Goal: Task Accomplishment & Management: Use online tool/utility

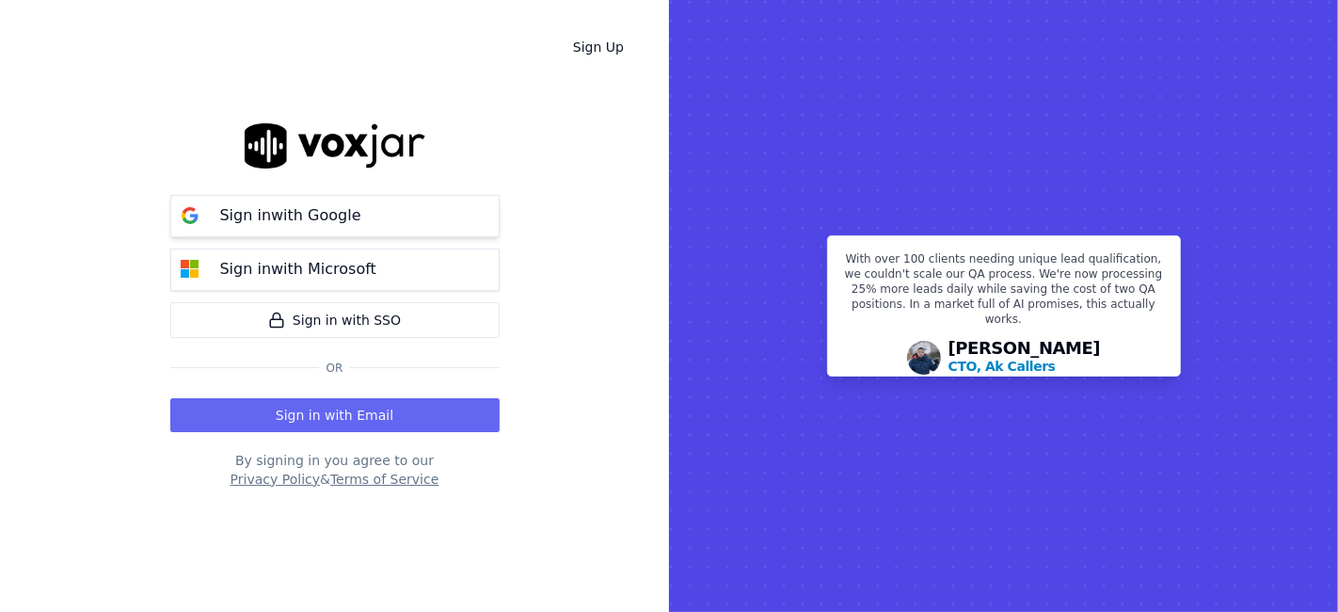
click at [372, 215] on button "Sign in with Google" at bounding box center [334, 216] width 329 height 42
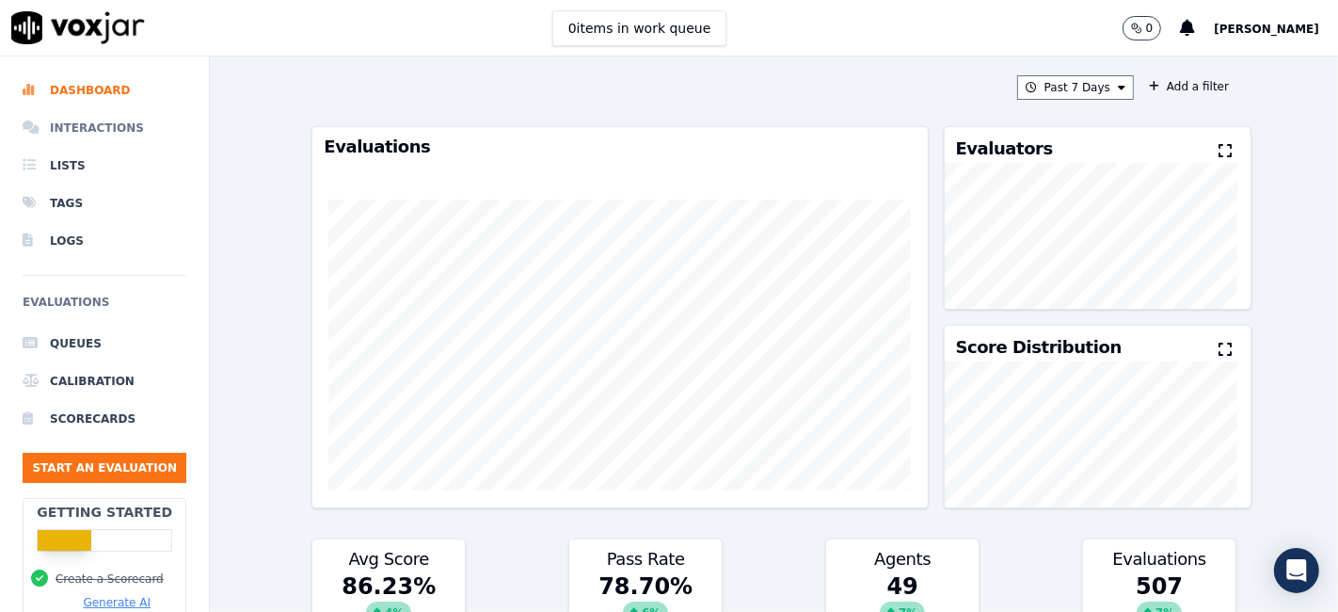
click at [102, 131] on li "Interactions" at bounding box center [105, 128] width 164 height 38
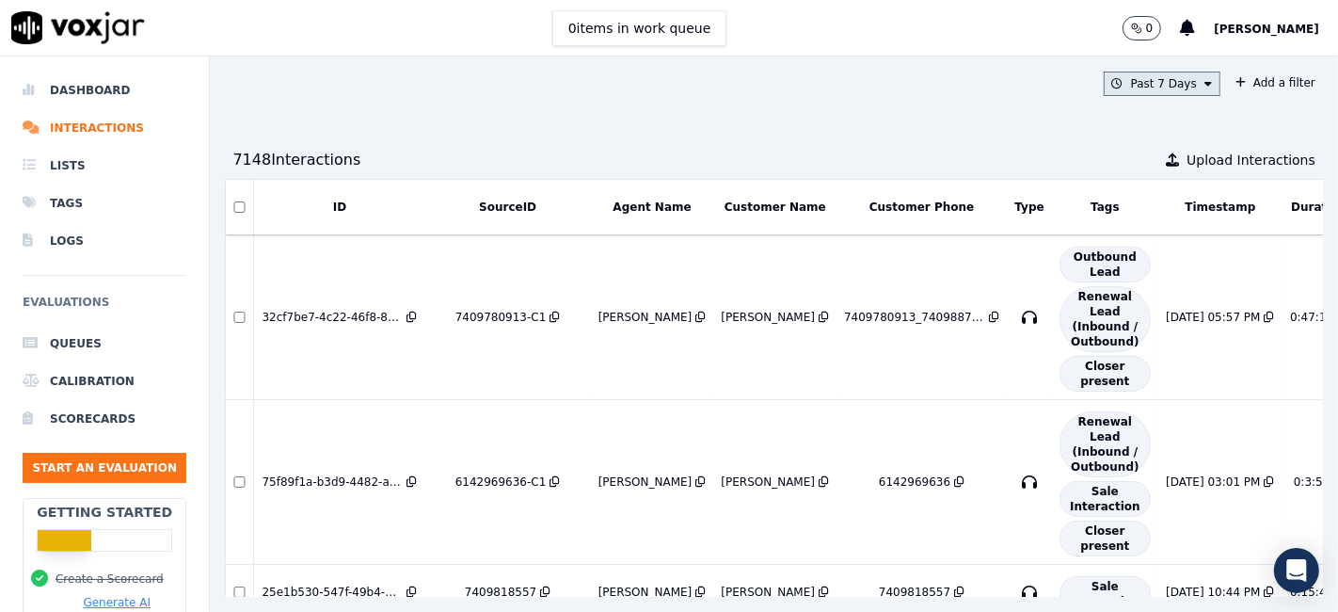
click at [1154, 88] on button "Past 7 Days" at bounding box center [1162, 84] width 117 height 24
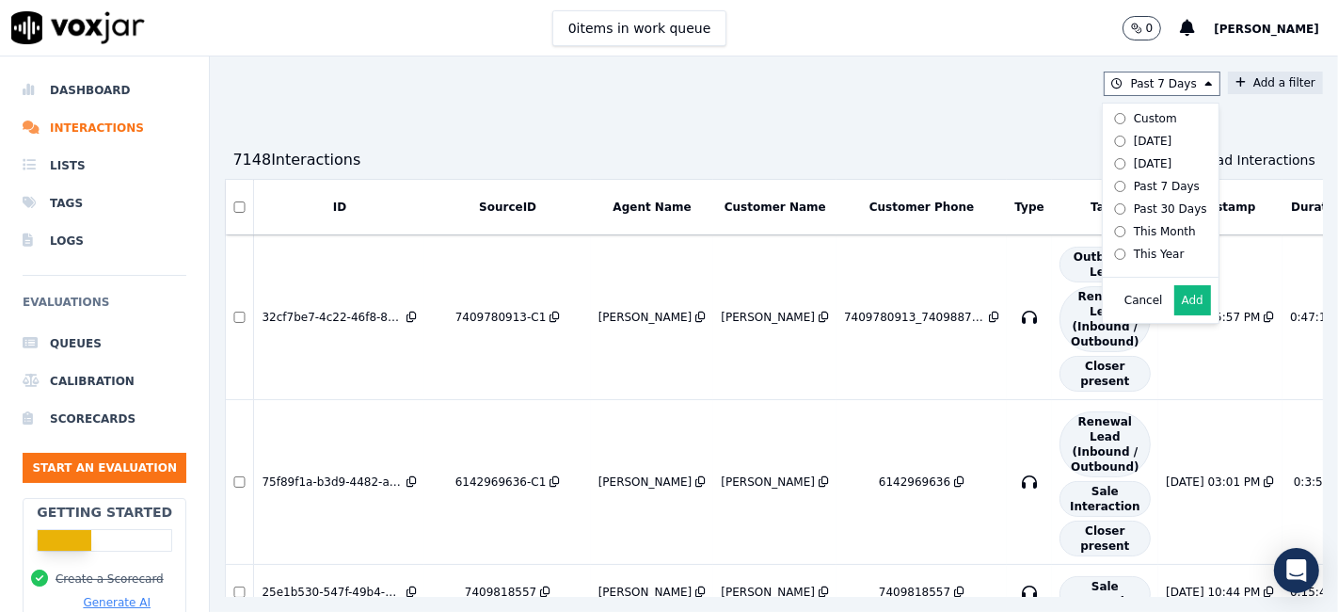
click at [1228, 93] on button "Add a filter" at bounding box center [1275, 83] width 95 height 23
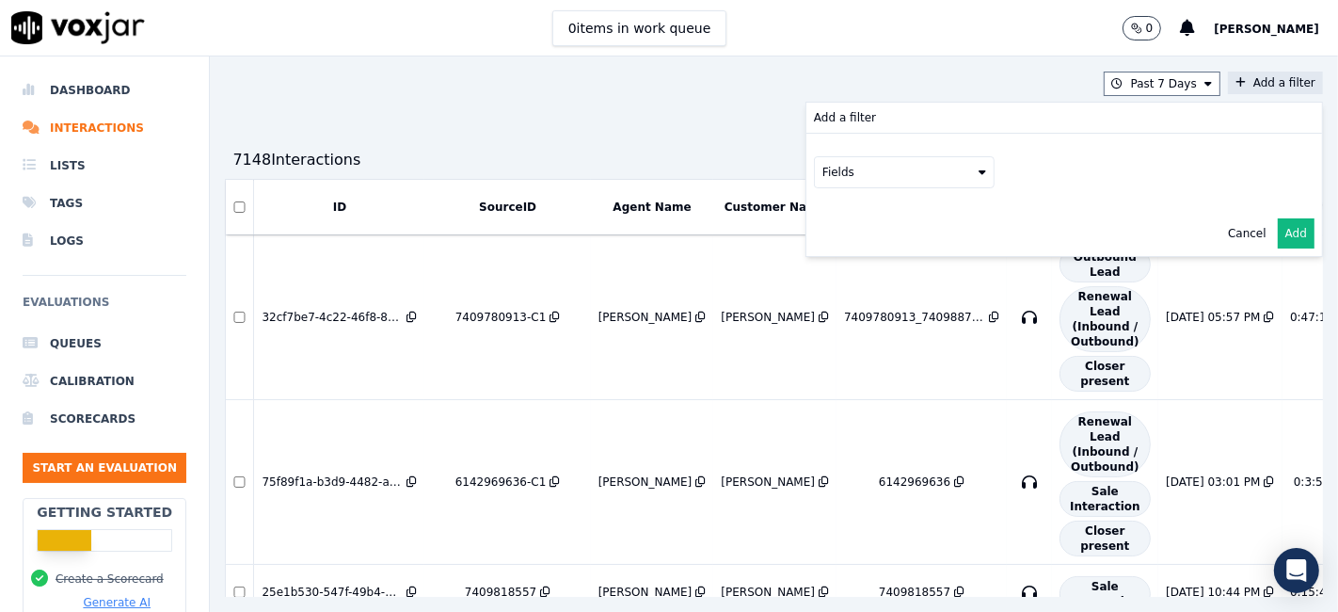
drag, startPoint x: 808, startPoint y: 170, endPoint x: 808, endPoint y: 183, distance: 12.2
click at [814, 170] on button "Fields" at bounding box center [904, 172] width 181 height 32
click at [846, 249] on div "sourceIdentifier" at bounding box center [890, 249] width 88 height 15
click at [1005, 173] on button at bounding box center [1137, 170] width 271 height 28
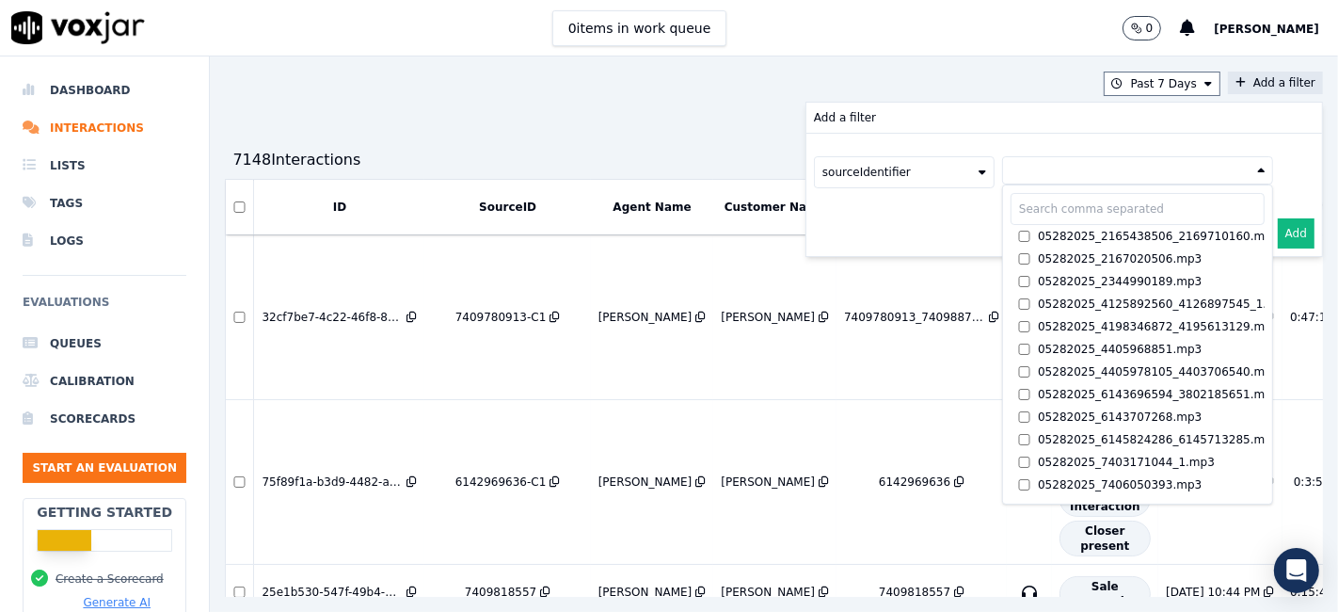
click at [1011, 207] on input "text" at bounding box center [1138, 209] width 254 height 32
paste input "2673035225"
type input "2673035225"
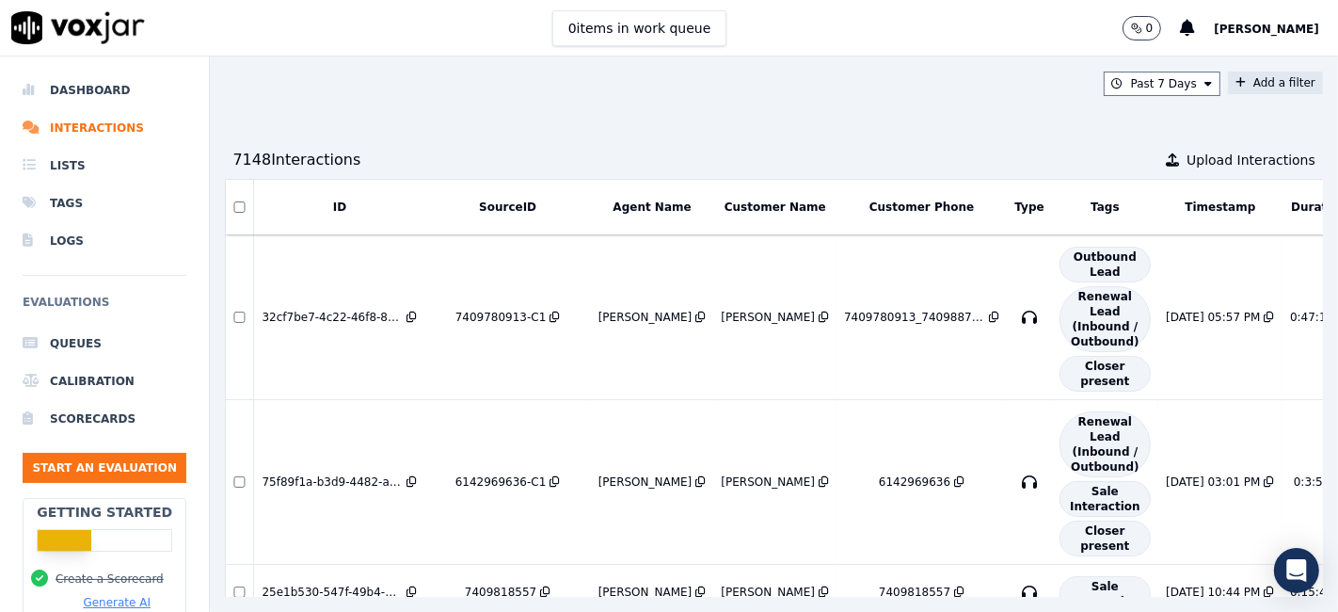
click at [1228, 87] on button "Add a filter" at bounding box center [1275, 83] width 95 height 23
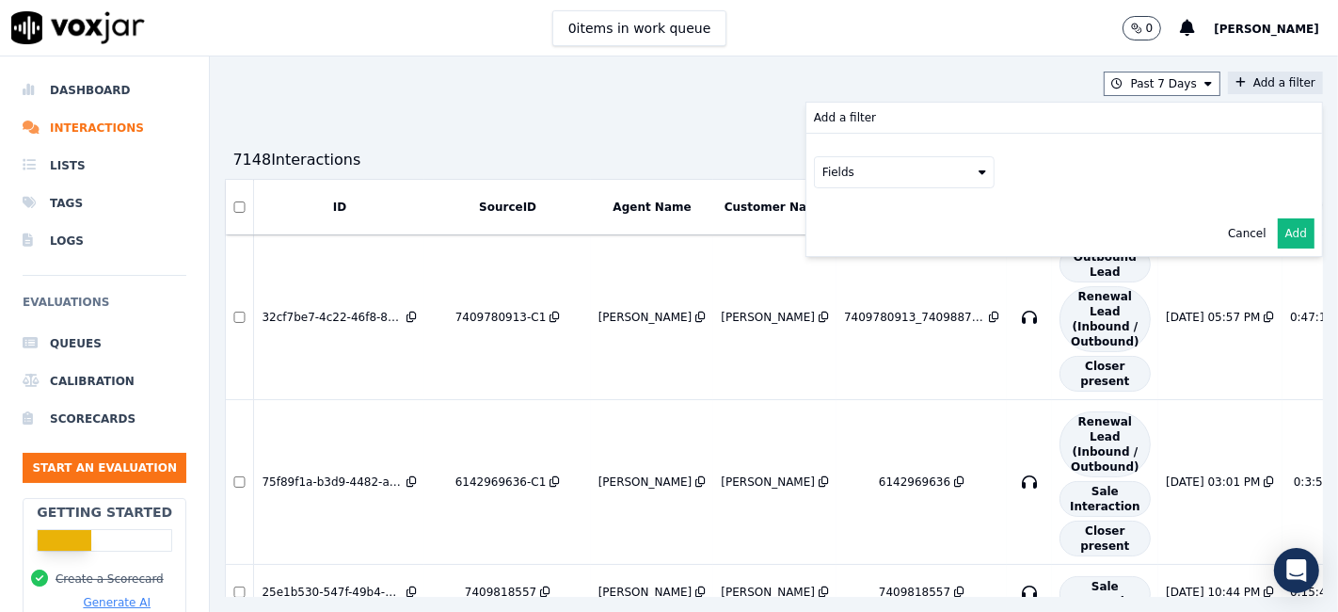
click at [830, 174] on button "Fields" at bounding box center [904, 172] width 181 height 32
click at [846, 251] on div "sourceIdentifier" at bounding box center [890, 249] width 88 height 15
click at [1002, 167] on button at bounding box center [1137, 170] width 271 height 28
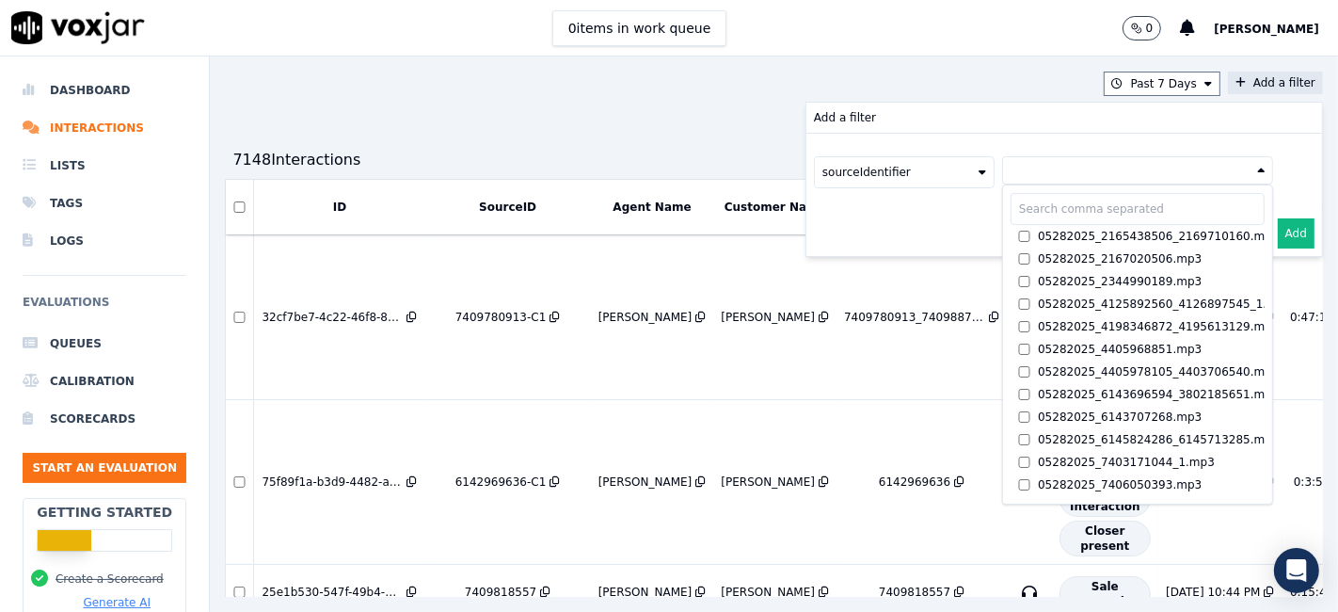
click at [1011, 213] on input "text" at bounding box center [1138, 209] width 254 height 32
paste input "2673035225"
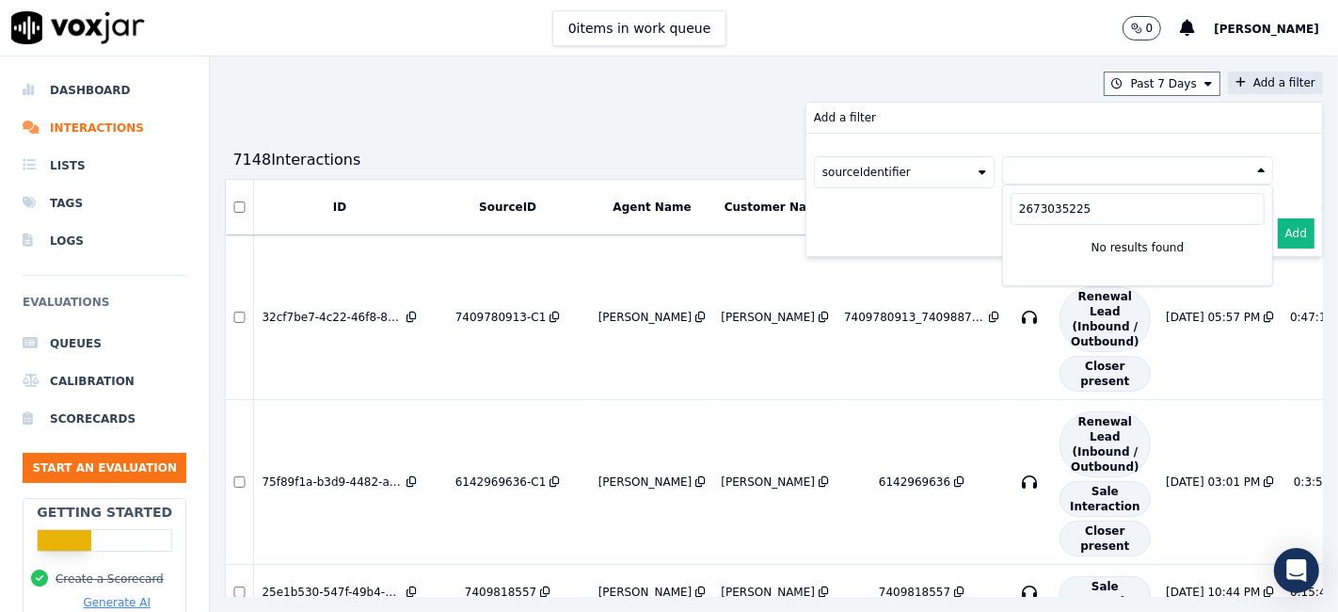
type input "2673035225"
drag, startPoint x: 1047, startPoint y: 211, endPoint x: 962, endPoint y: 208, distance: 85.7
click at [1011, 208] on input "2673035225" at bounding box center [1138, 209] width 254 height 32
drag, startPoint x: 1059, startPoint y: 215, endPoint x: 944, endPoint y: 214, distance: 114.8
click at [944, 214] on div "Add a filter sourceIdentifier 2673035225 No results found Cancel Add" at bounding box center [1064, 179] width 516 height 153
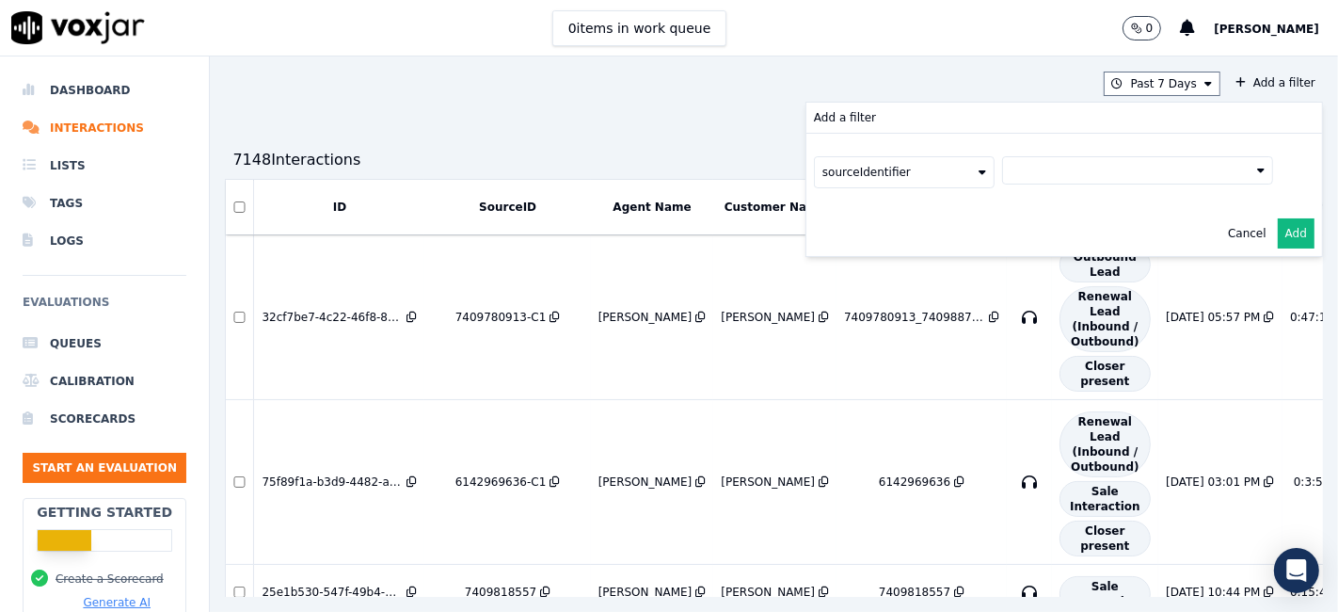
click at [897, 166] on button "sourceIdentifier" at bounding box center [904, 172] width 181 height 32
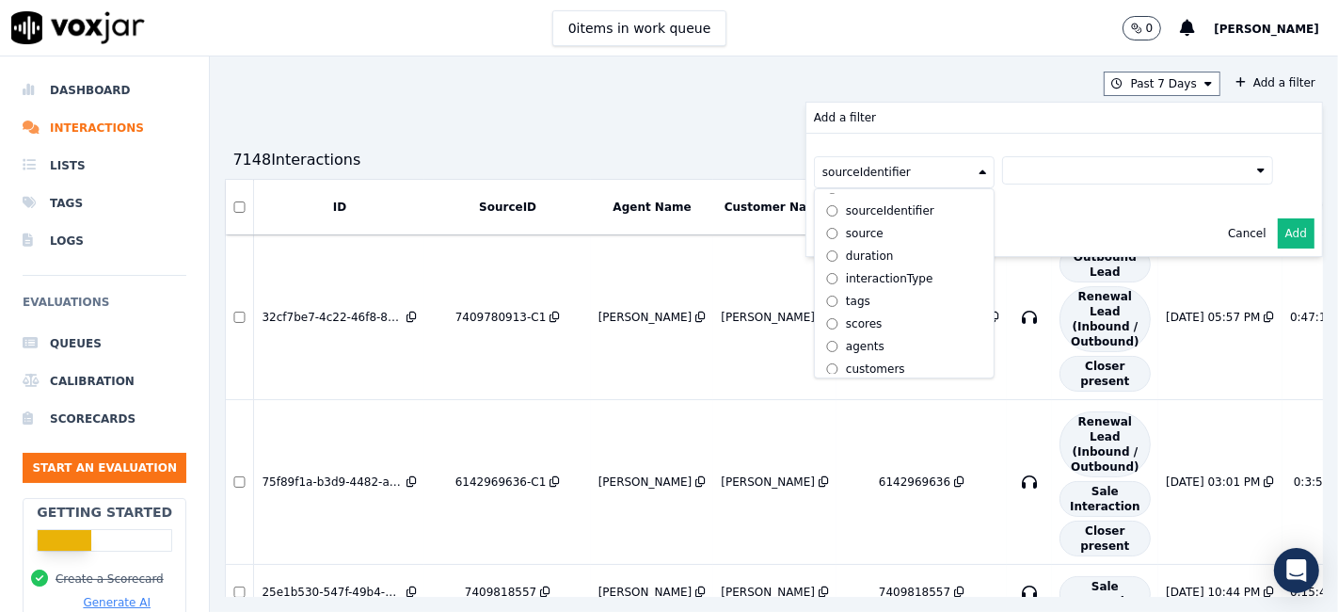
scroll to position [60, 0]
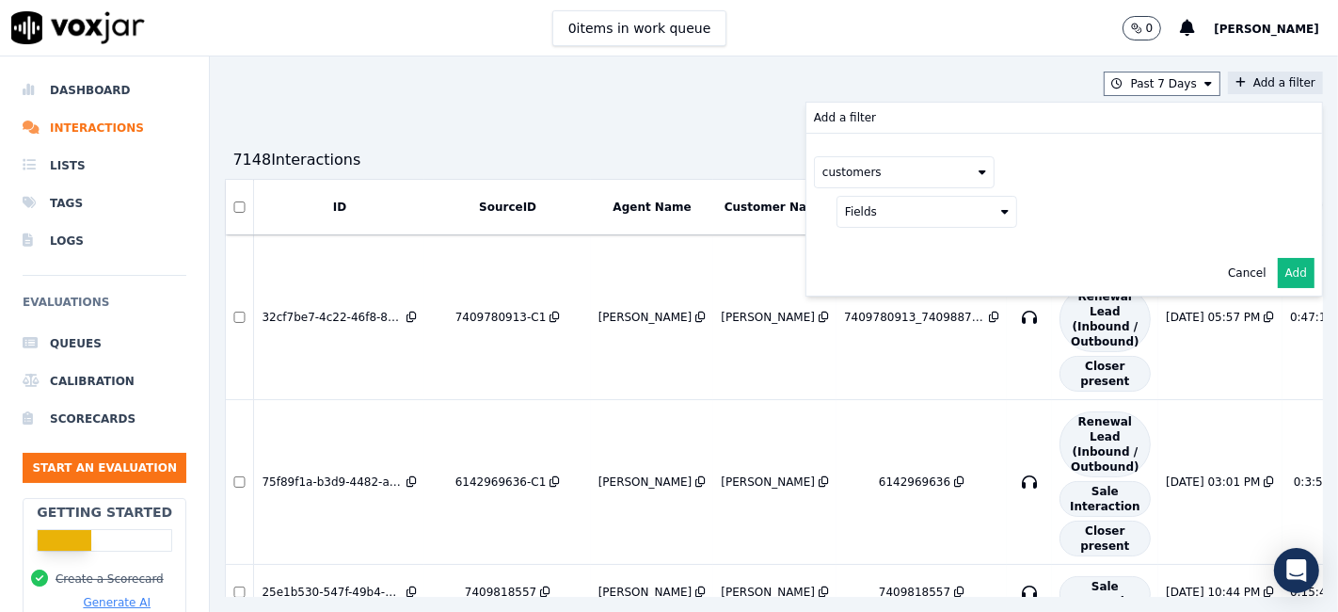
click at [901, 207] on button "Fields" at bounding box center [927, 212] width 181 height 32
click at [869, 330] on div "firstName" at bounding box center [897, 334] width 56 height 15
click at [1073, 199] on button at bounding box center [1160, 210] width 271 height 28
click at [1048, 243] on input "text" at bounding box center [1160, 248] width 254 height 32
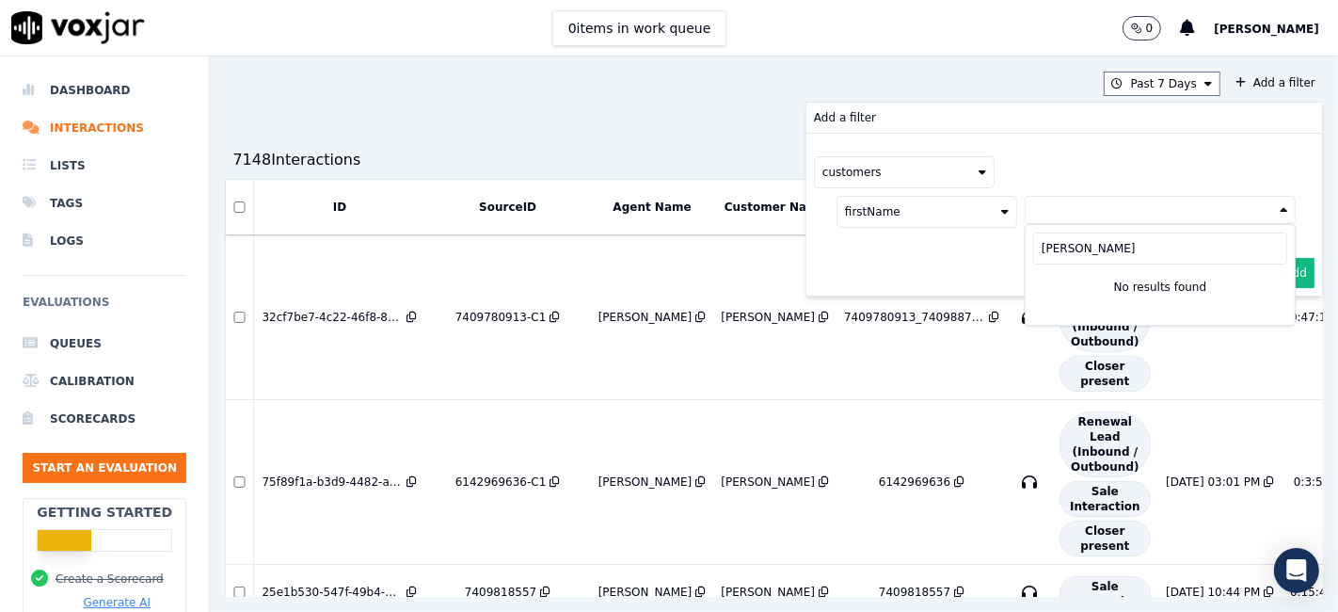
type input "[PERSON_NAME]"
click at [868, 218] on button "firstName" at bounding box center [927, 212] width 181 height 32
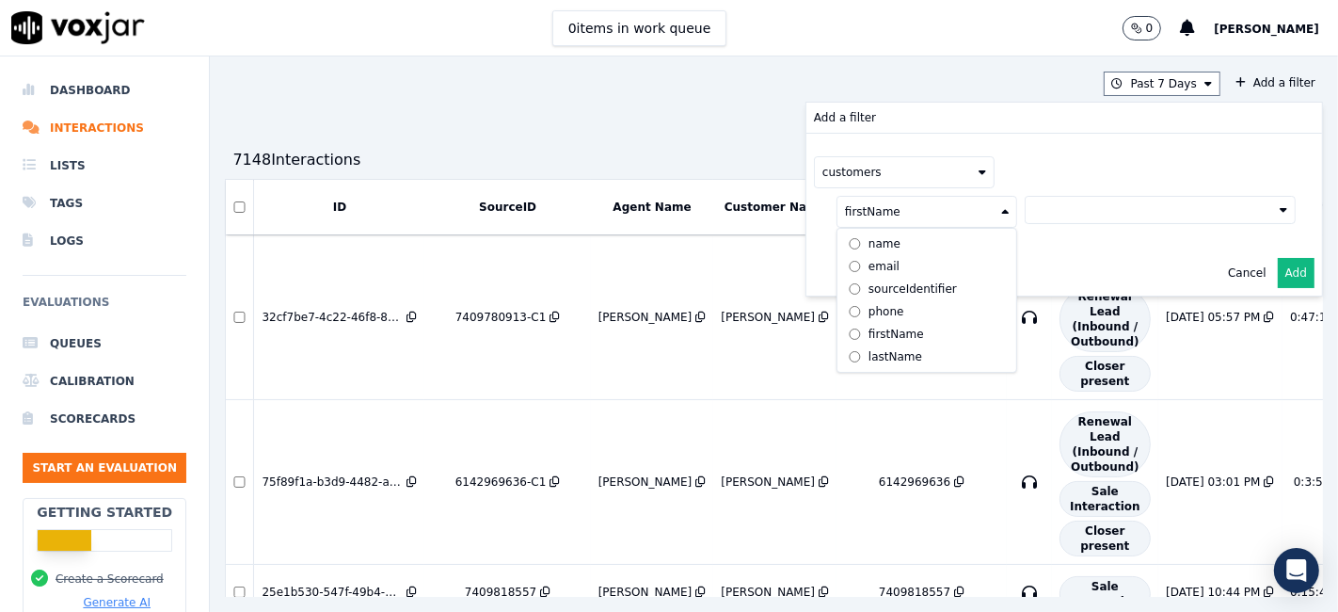
click at [853, 241] on label "name" at bounding box center [926, 243] width 171 height 23
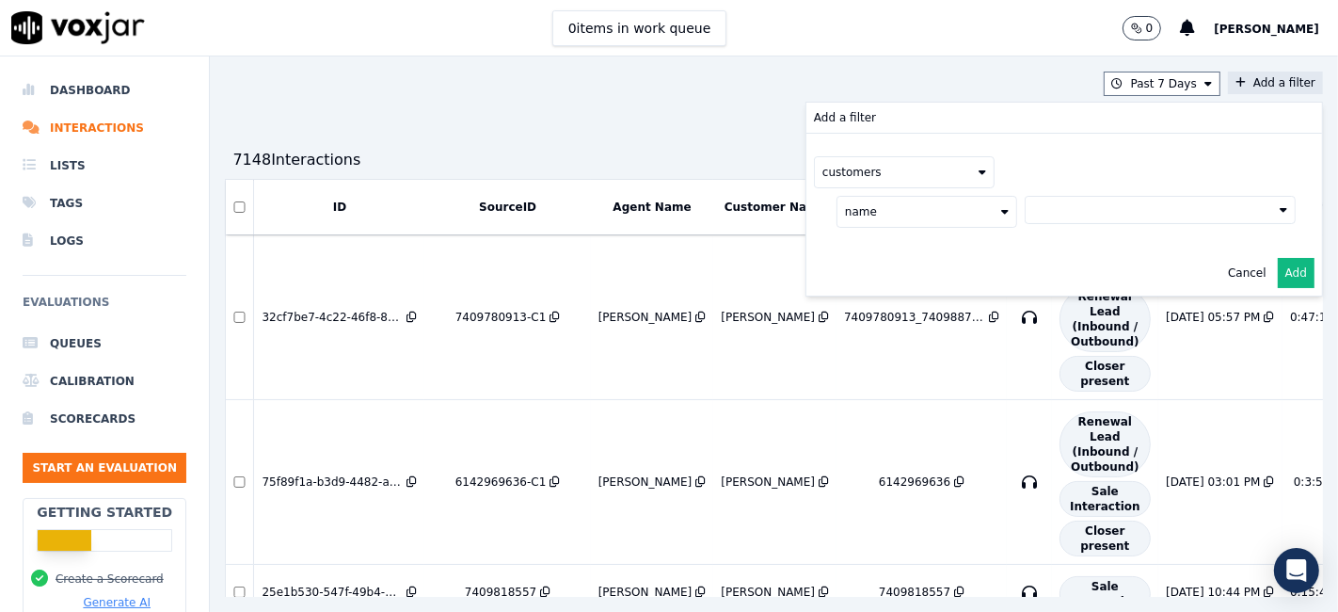
click at [1029, 214] on button at bounding box center [1160, 210] width 271 height 28
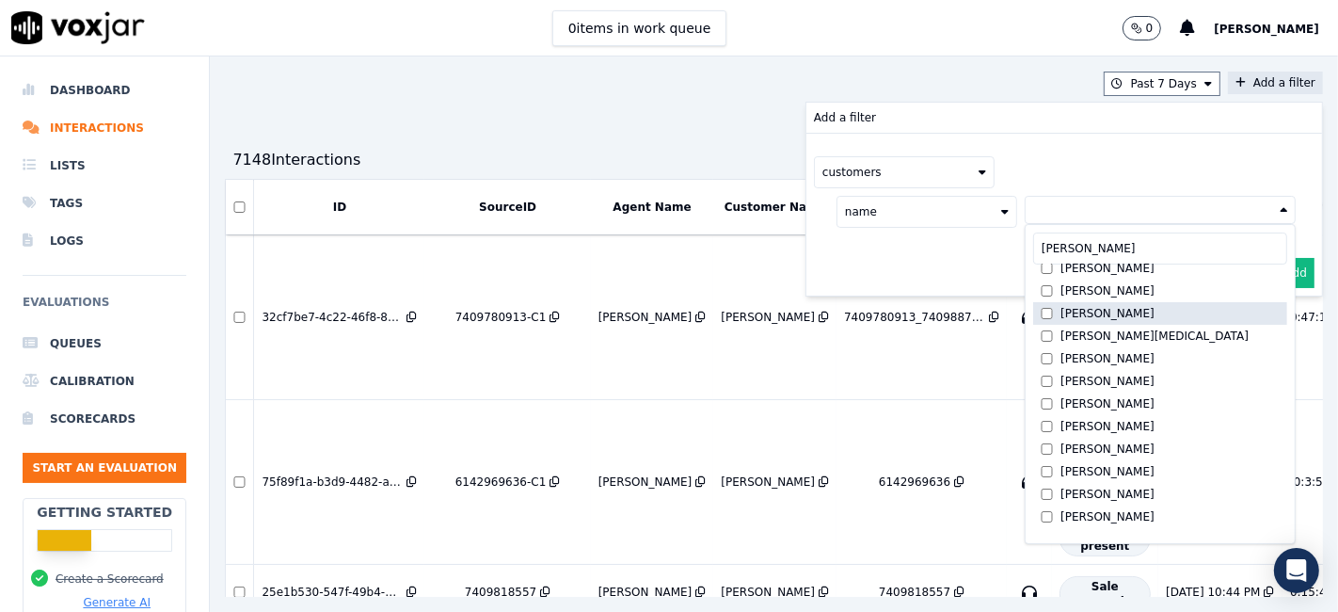
scroll to position [0, 0]
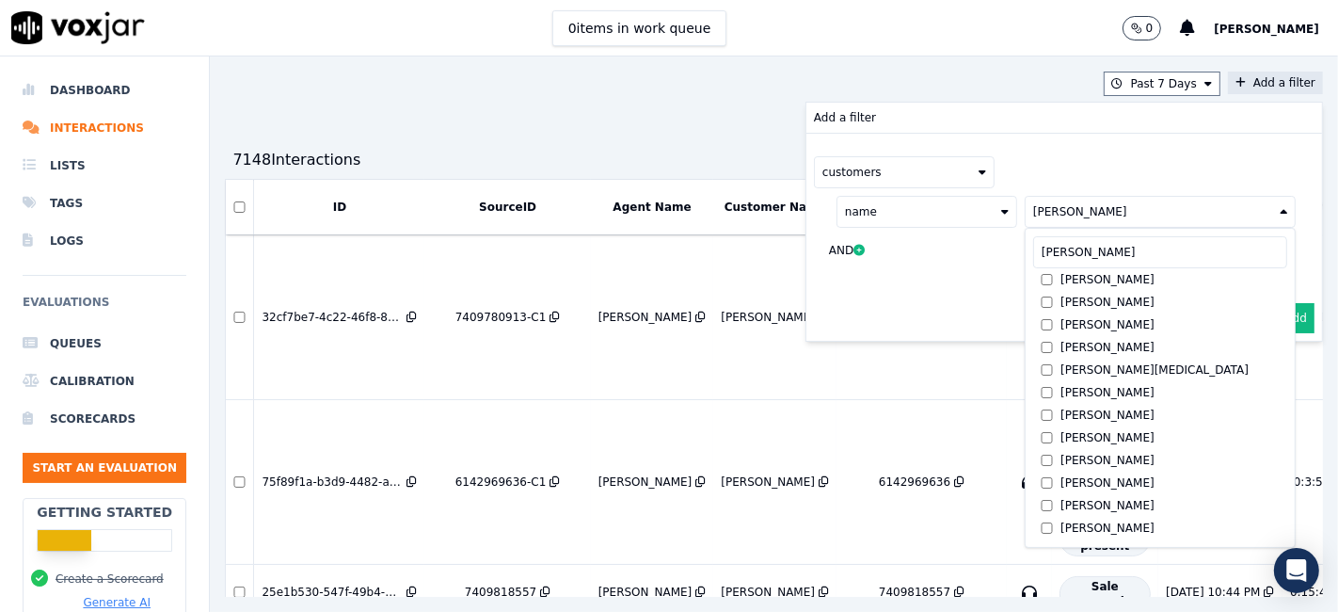
click at [1278, 316] on button "Add" at bounding box center [1296, 318] width 37 height 30
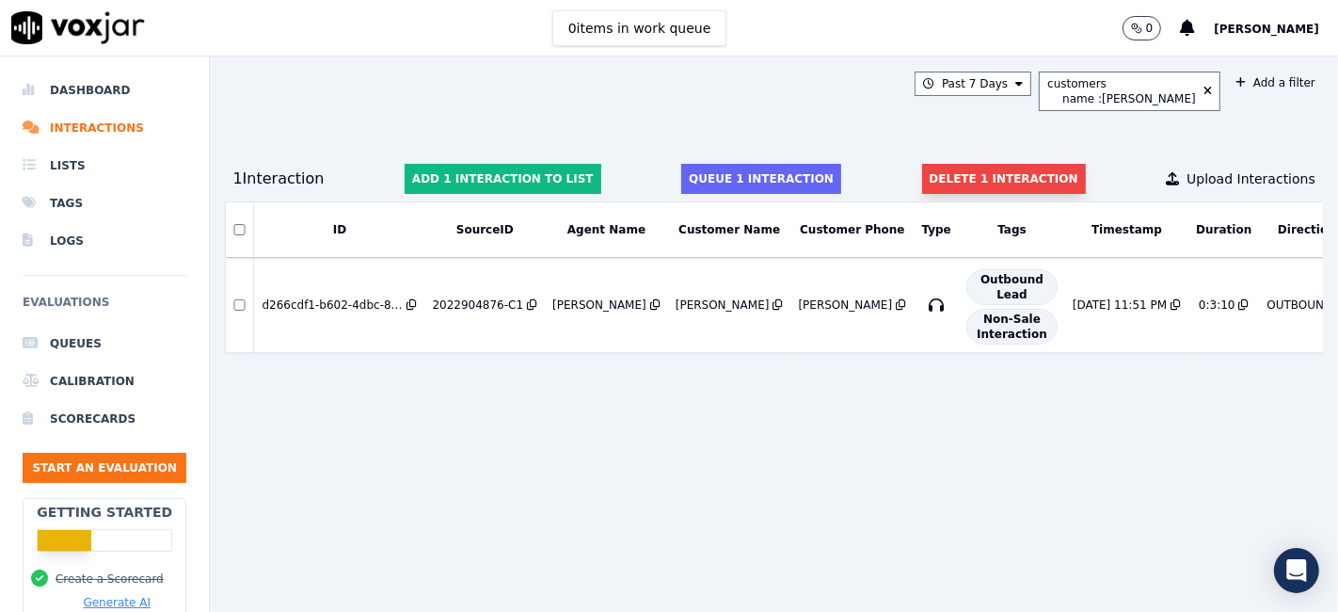
click at [952, 181] on button "Delete 1 interaction" at bounding box center [1004, 179] width 164 height 30
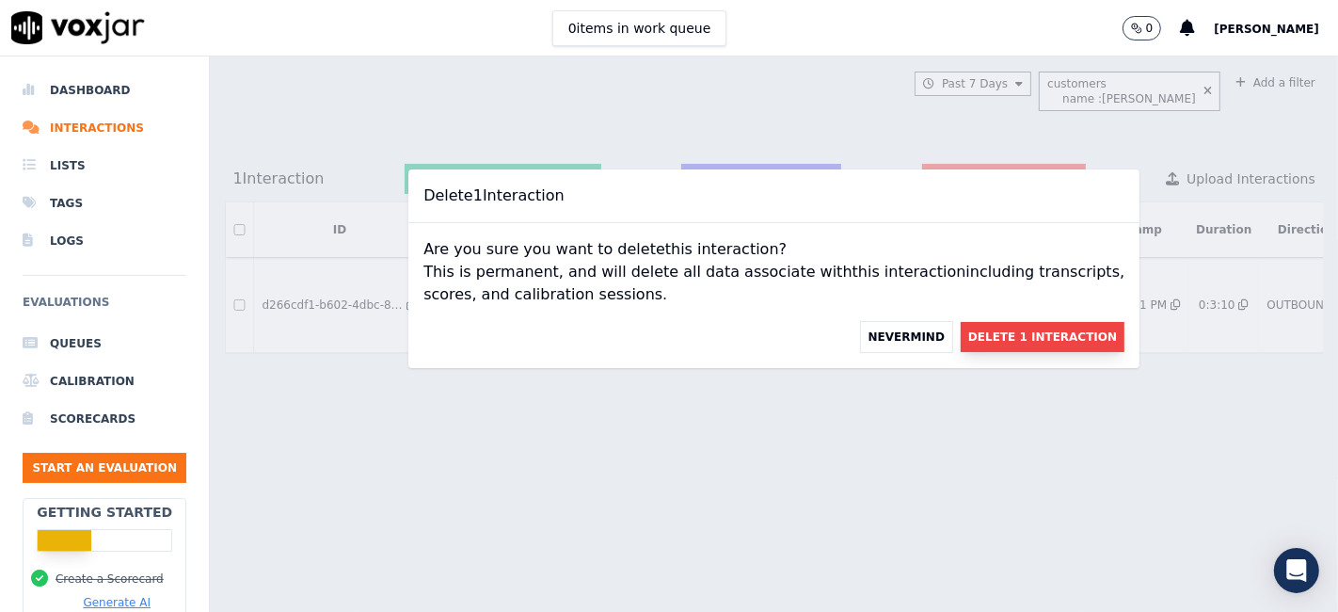
click at [989, 331] on button "Delete 1 Interaction" at bounding box center [1043, 337] width 164 height 30
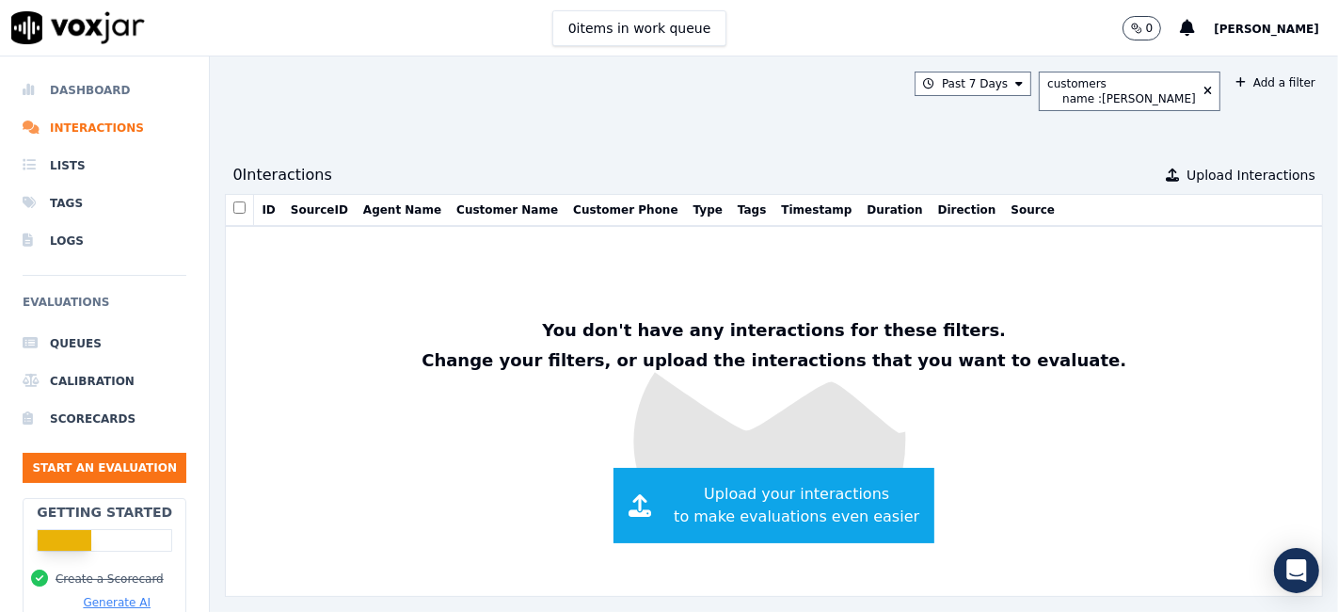
click at [72, 85] on li "Dashboard" at bounding box center [105, 91] width 164 height 38
